Goal: Ask a question

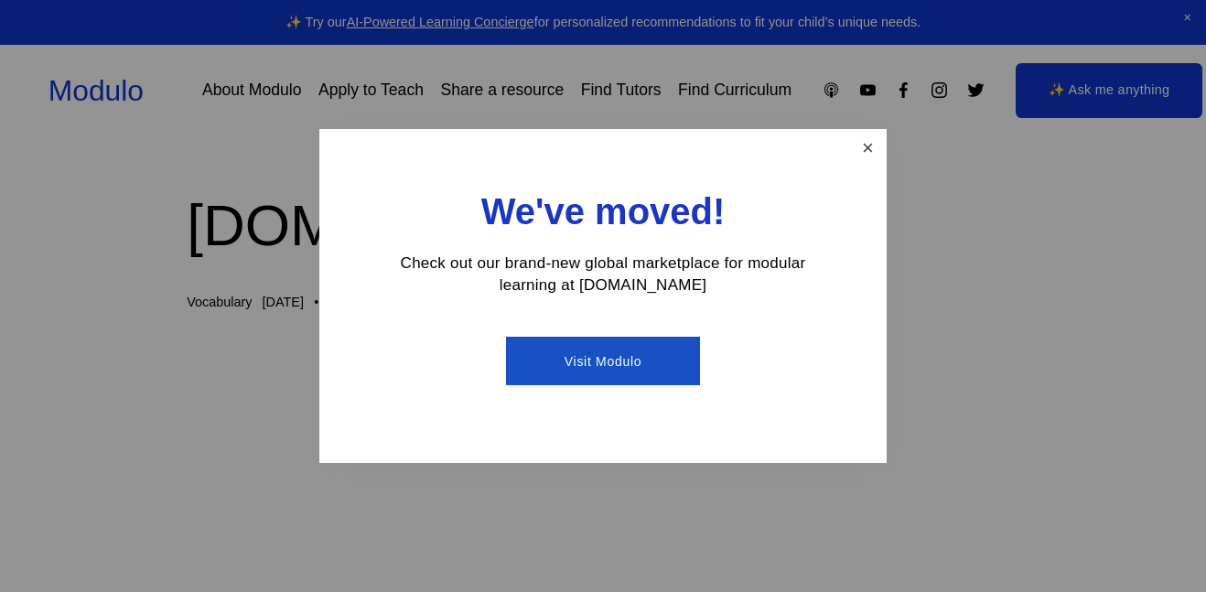
click at [877, 155] on link "Close" at bounding box center [868, 148] width 32 height 32
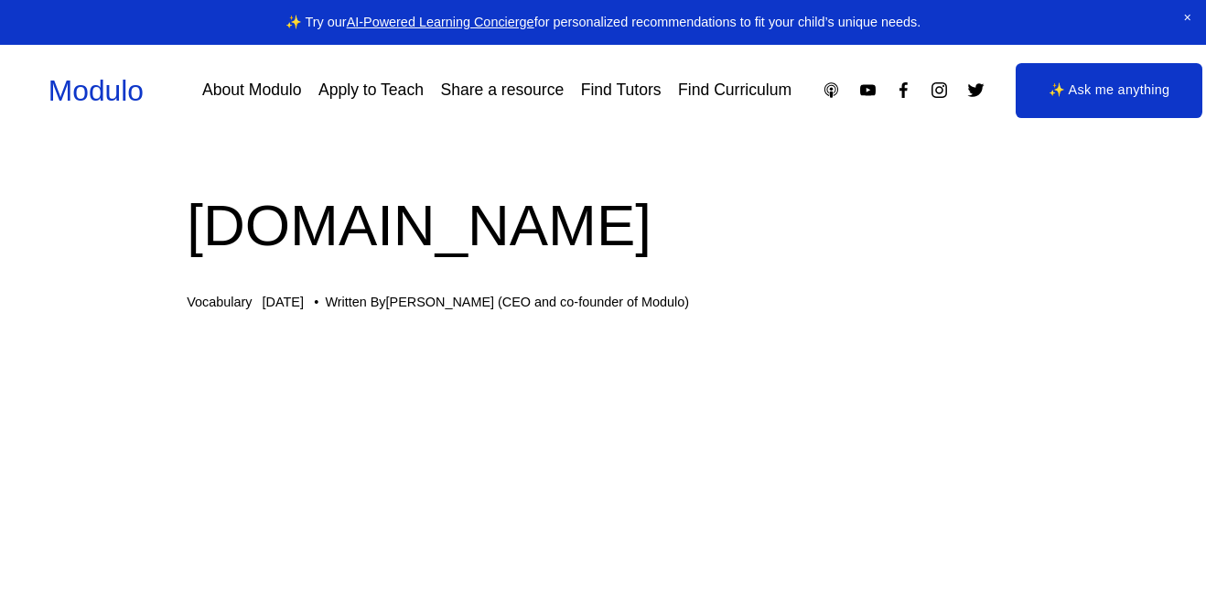
click at [1126, 80] on link "✨ Ask me anything" at bounding box center [1109, 90] width 188 height 55
click at [809, 98] on div at bounding box center [888, 89] width 194 height 19
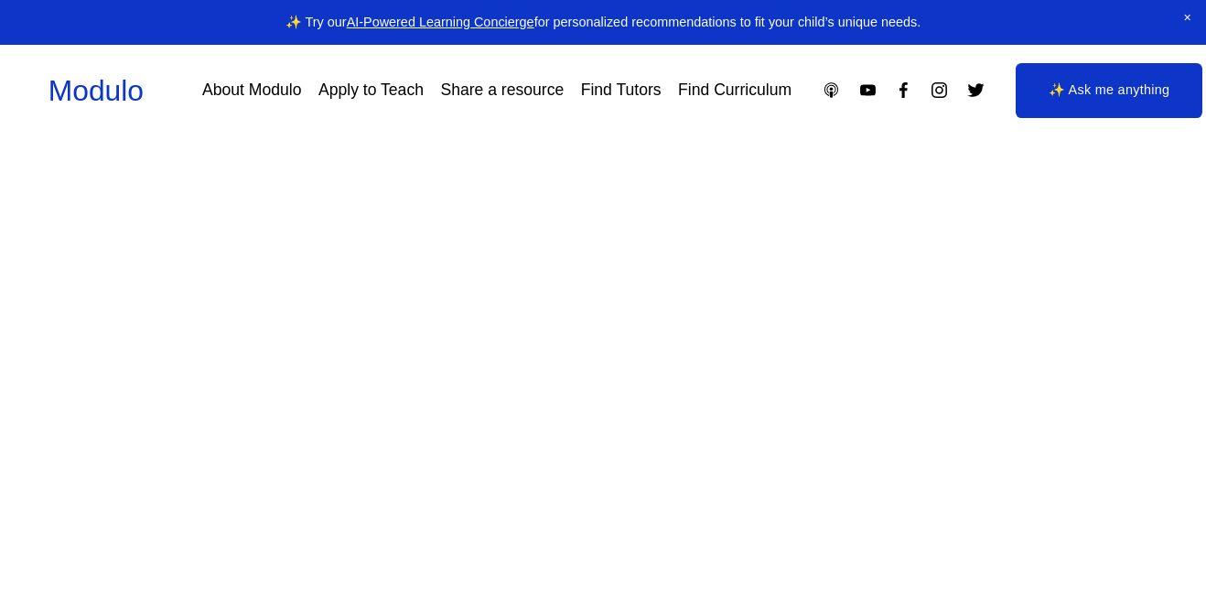
click at [1038, 113] on link "✨ Ask me anything" at bounding box center [1109, 90] width 188 height 55
click at [712, 220] on div at bounding box center [580, 347] width 970 height 262
